Goal: Find specific page/section

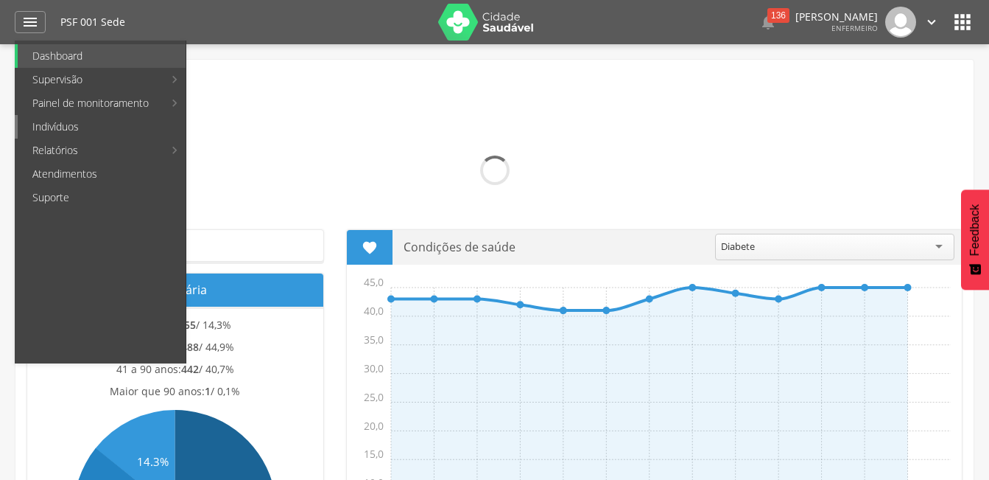
click at [66, 122] on link "Indivíduos" at bounding box center [102, 127] width 168 height 24
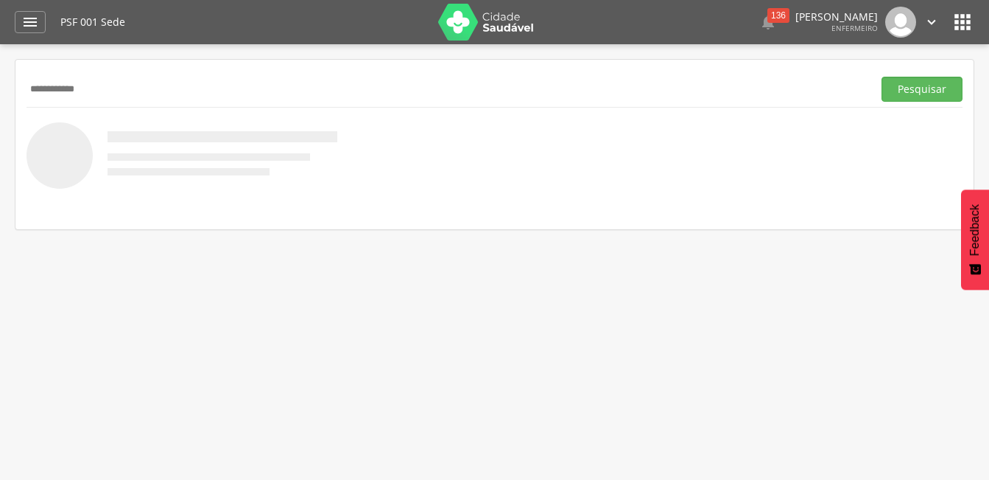
click at [882, 77] on button "Pesquisar" at bounding box center [922, 89] width 81 height 25
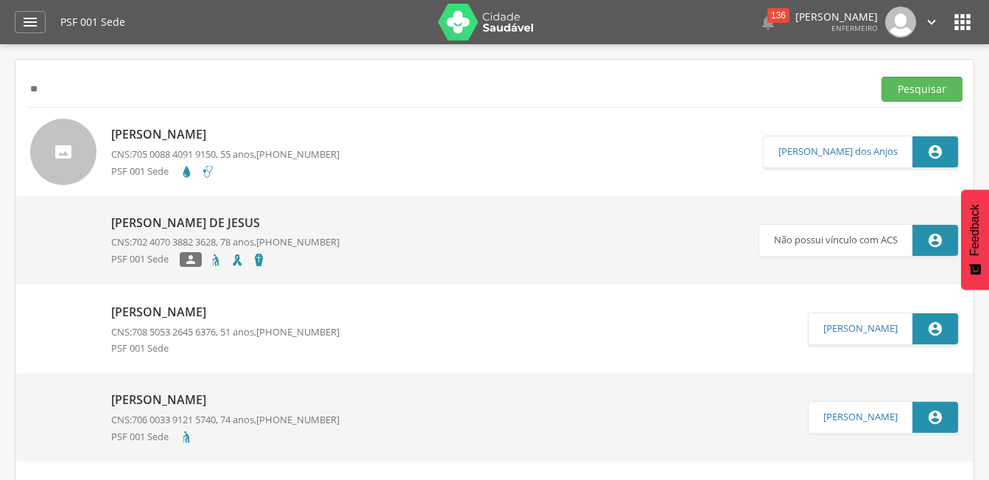
type input "*"
click at [882, 77] on button "Pesquisar" at bounding box center [922, 89] width 81 height 25
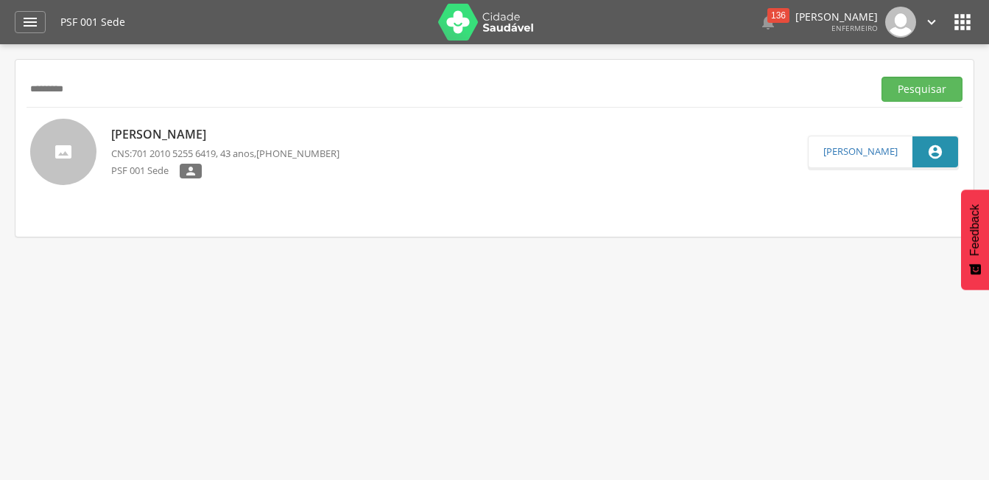
click at [262, 84] on input "*********" at bounding box center [447, 89] width 841 height 25
type input "*"
click at [882, 77] on button "Pesquisar" at bounding box center [922, 89] width 81 height 25
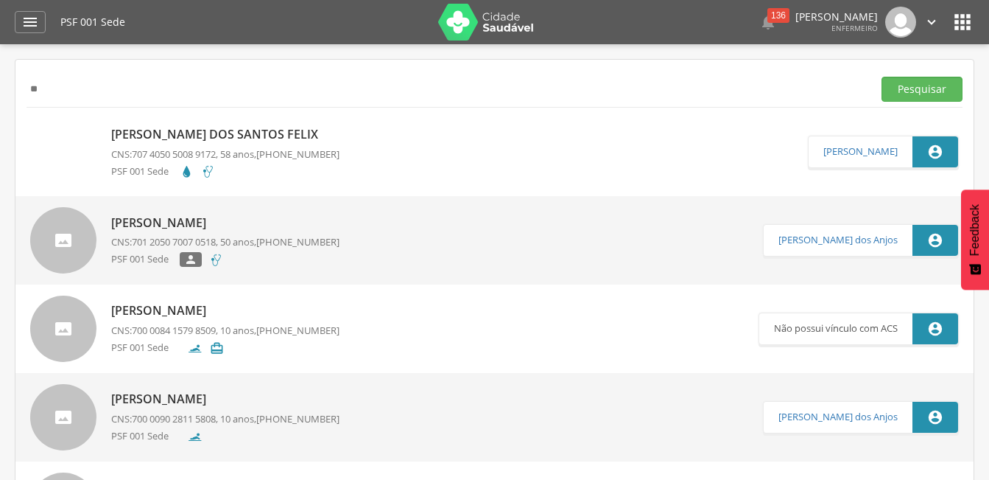
type input "*"
click at [882, 77] on button "Pesquisar" at bounding box center [922, 89] width 81 height 25
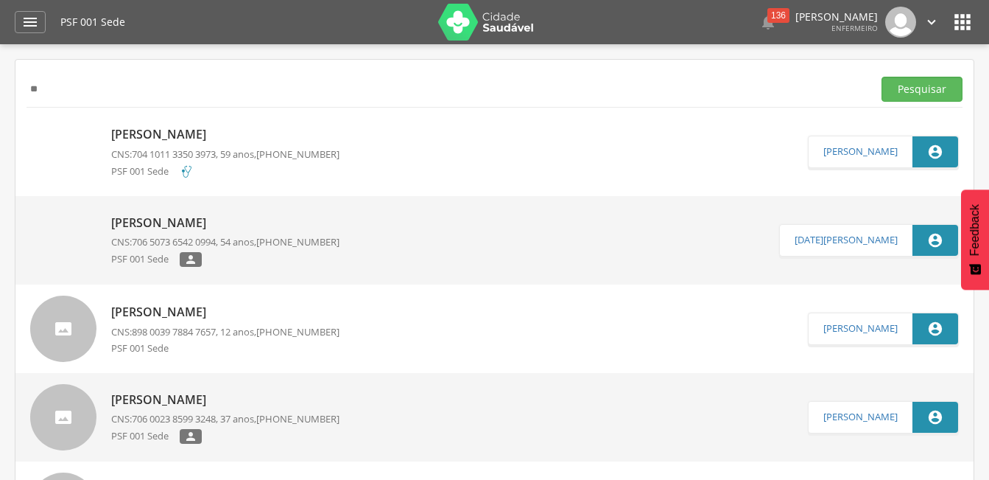
type input "*"
click at [882, 77] on button "Pesquisar" at bounding box center [922, 89] width 81 height 25
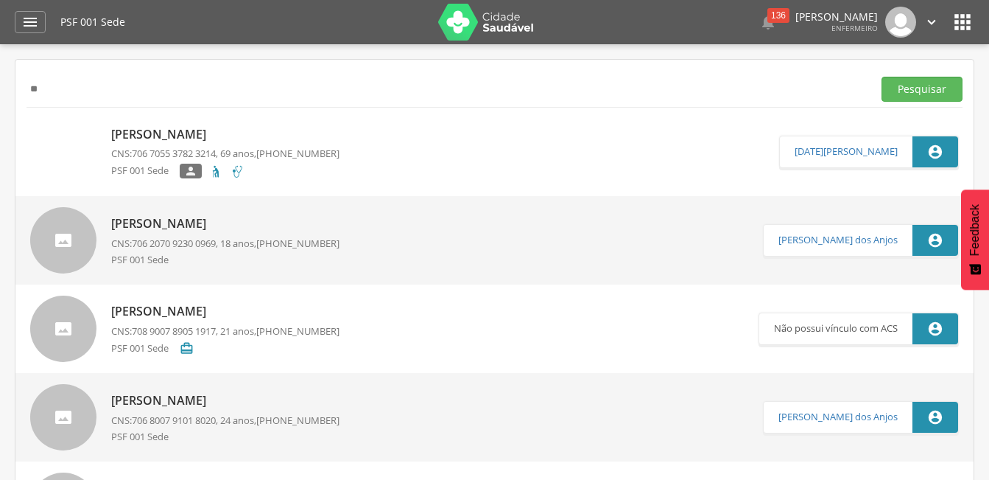
type input "*"
type input "**********"
click at [882, 77] on button "Pesquisar" at bounding box center [922, 89] width 81 height 25
